Goal: Information Seeking & Learning: Find specific fact

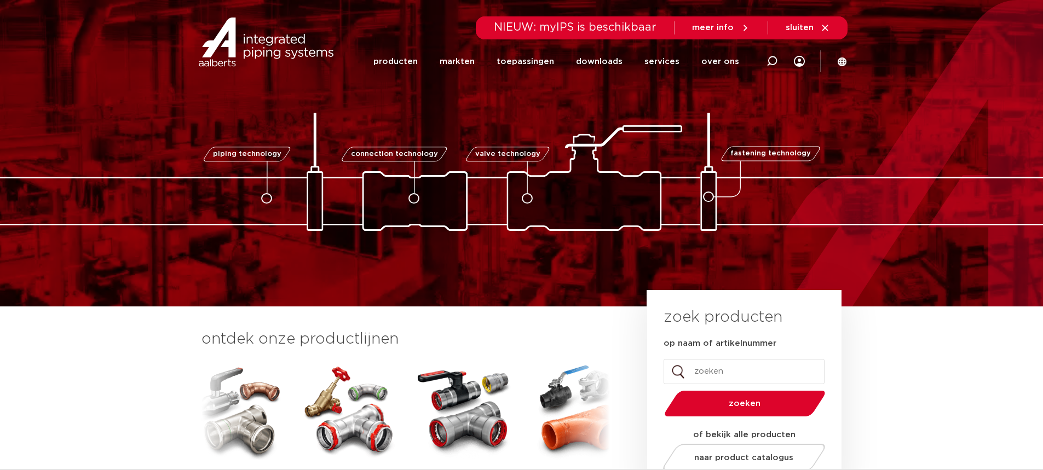
drag, startPoint x: 707, startPoint y: 378, endPoint x: 691, endPoint y: 373, distance: 16.5
click at [706, 378] on input "op naam of artikelnummer" at bounding box center [743, 371] width 161 height 25
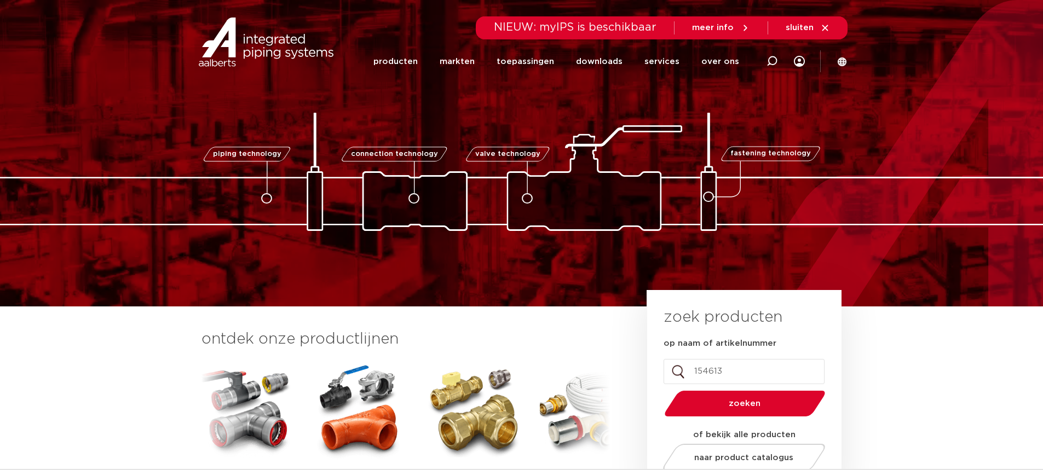
type input "154613"
click at [660, 390] on button "zoeken" at bounding box center [745, 404] width 170 height 28
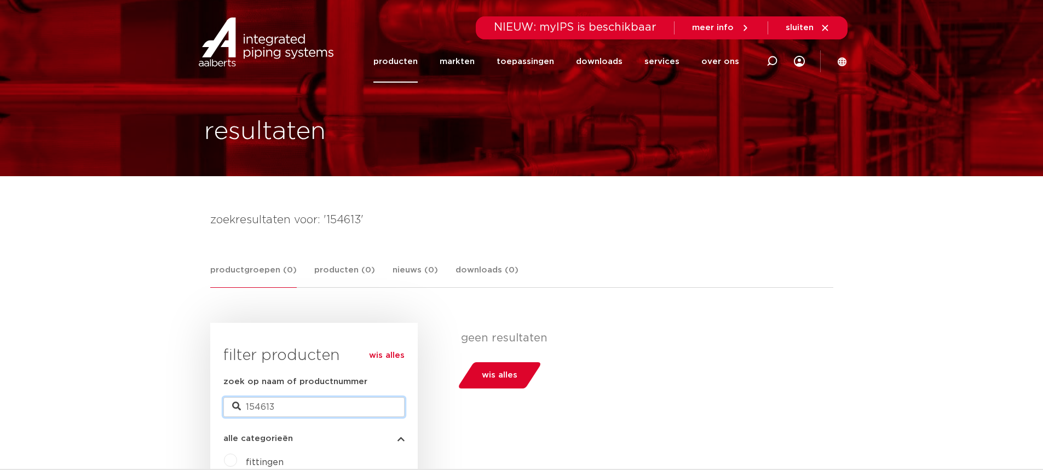
drag, startPoint x: 292, startPoint y: 404, endPoint x: 257, endPoint y: 379, distance: 42.8
click at [293, 401] on input "154613" at bounding box center [313, 407] width 181 height 20
type input "1"
type input "6193308"
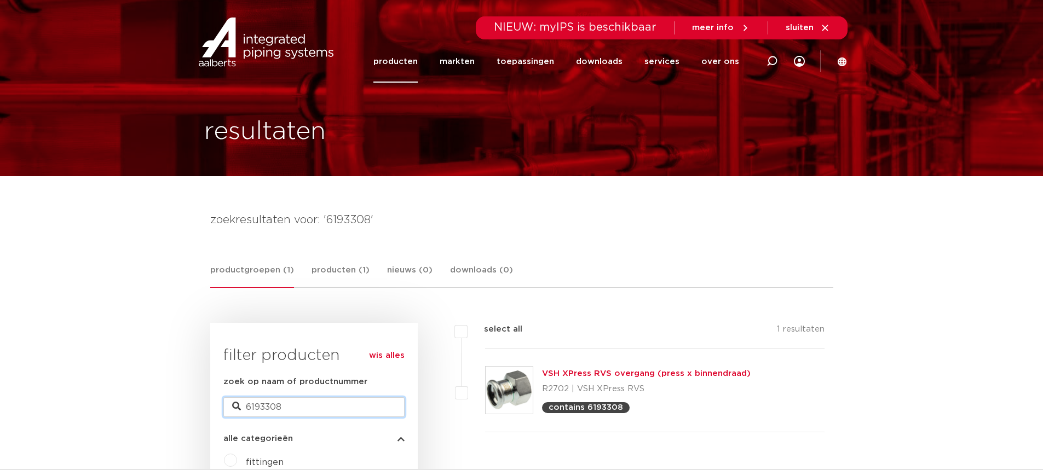
click at [310, 401] on input "6193308" at bounding box center [313, 407] width 181 height 20
type input "6190305"
click at [294, 411] on input "6190305" at bounding box center [313, 407] width 181 height 20
type input "6190371"
drag, startPoint x: 282, startPoint y: 408, endPoint x: 288, endPoint y: 409, distance: 5.7
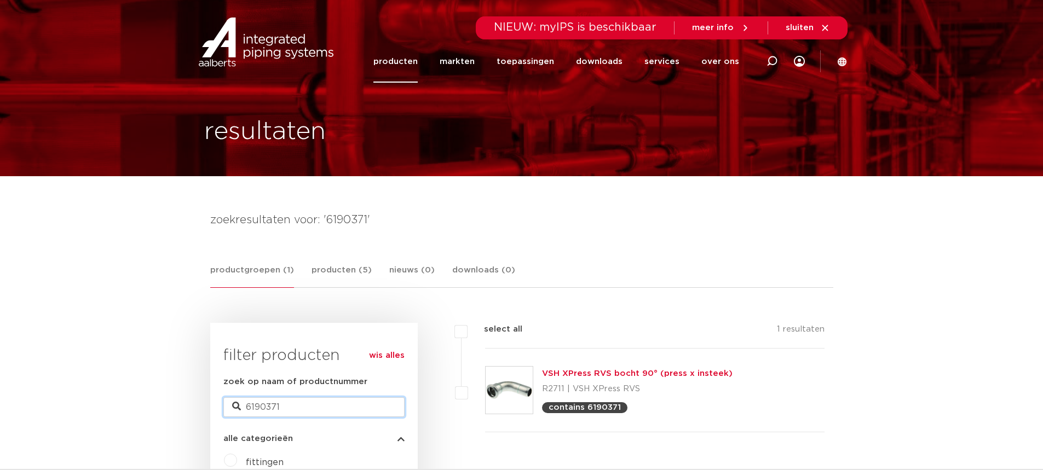
click at [284, 408] on input "6190371" at bounding box center [313, 407] width 181 height 20
type input "6190239"
